Goal: Unclear

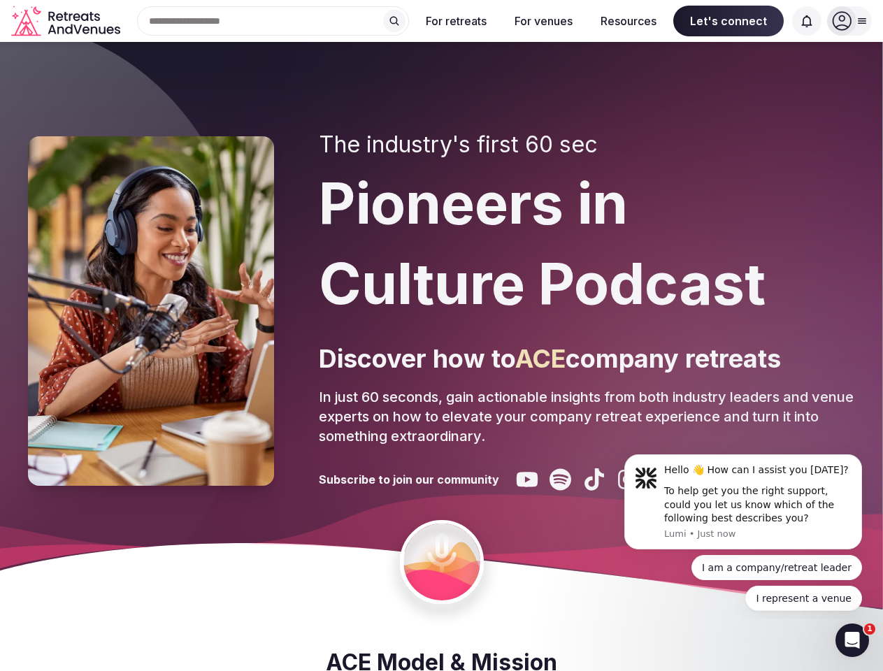
click at [441, 336] on div "The industry's first 60 sec Pioneers in Culture Podcast Discover how to ACE com…" at bounding box center [587, 310] width 536 height 359
click at [273, 21] on div "Search Popular Destinations [GEOGRAPHIC_DATA], [GEOGRAPHIC_DATA] [GEOGRAPHIC_DA…" at bounding box center [267, 20] width 283 height 29
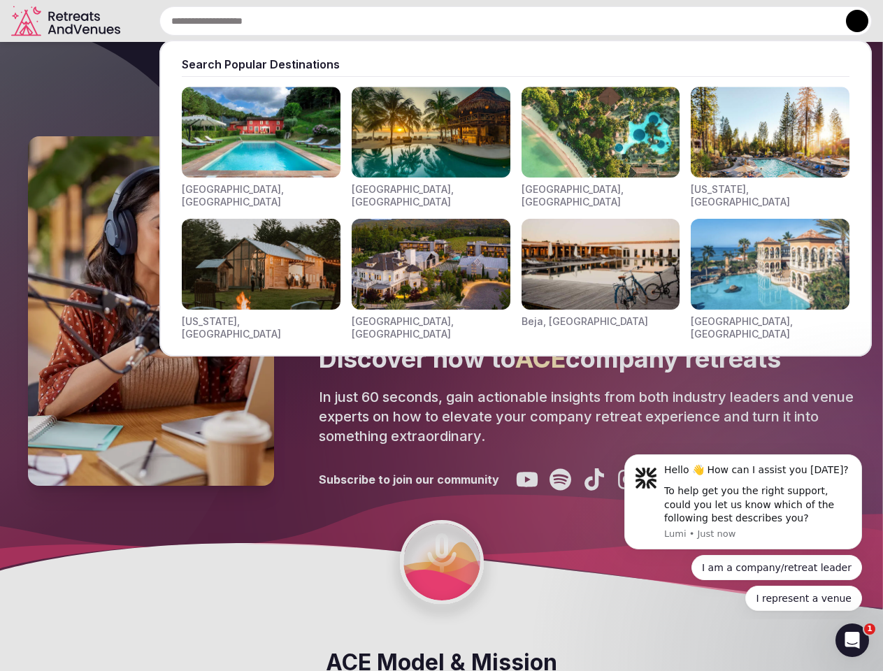
click at [394, 21] on input "text" at bounding box center [515, 20] width 712 height 29
click at [456, 21] on input "text" at bounding box center [515, 20] width 712 height 29
click at [543, 21] on input "text" at bounding box center [515, 20] width 712 height 29
click at [628, 21] on input "text" at bounding box center [515, 20] width 712 height 29
click at [728, 21] on input "text" at bounding box center [515, 20] width 712 height 29
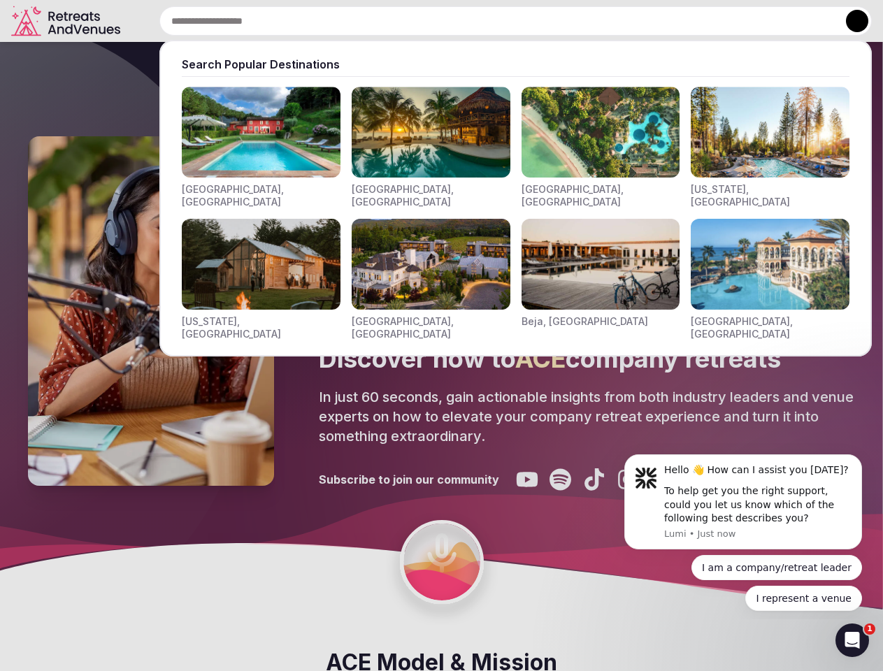
click at [807, 21] on input "text" at bounding box center [515, 20] width 712 height 29
click at [849, 21] on button at bounding box center [857, 21] width 22 height 22
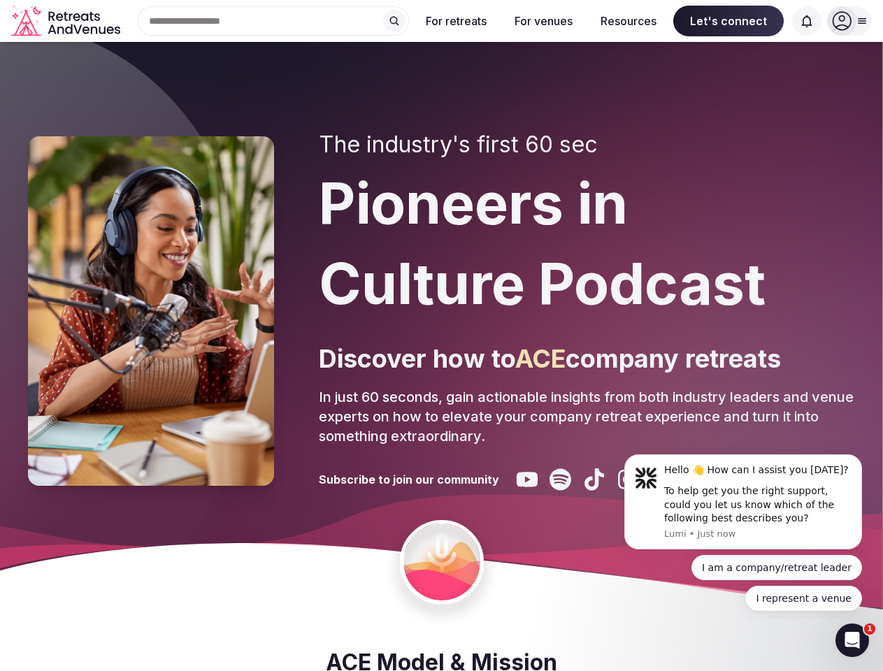
click at [743, 502] on div "To help get you the right support, could you let us know which of the following…" at bounding box center [757, 504] width 187 height 41
